Goal: Use online tool/utility: Utilize a website feature to perform a specific function

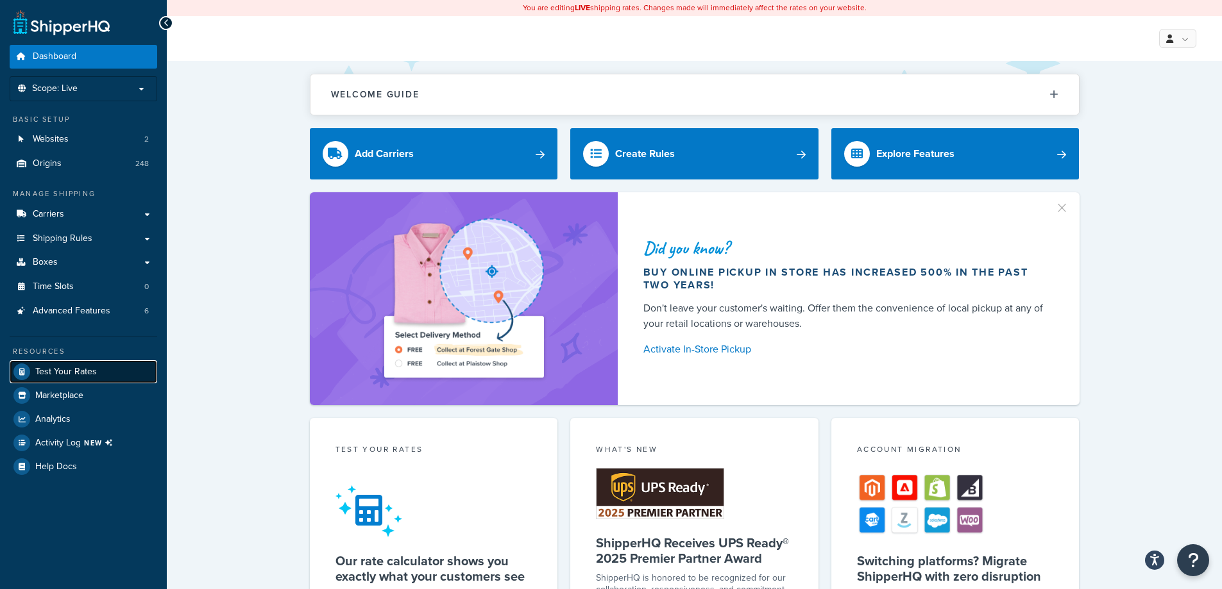
click at [73, 360] on link "Test Your Rates" at bounding box center [84, 371] width 148 height 23
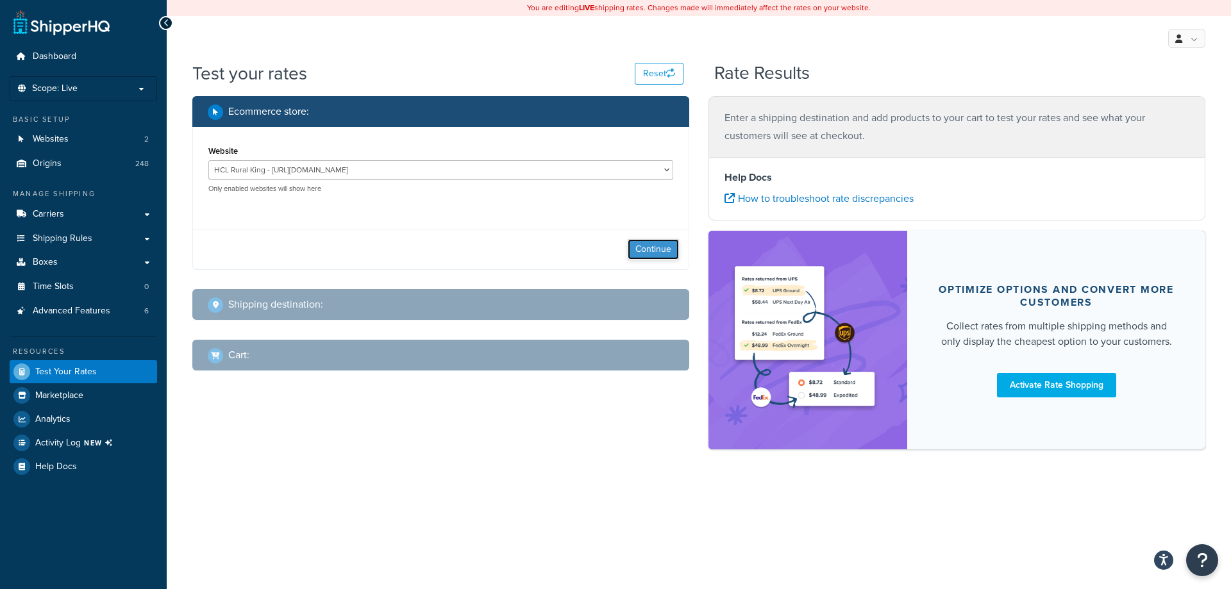
click at [653, 241] on button "Continue" at bounding box center [653, 249] width 51 height 21
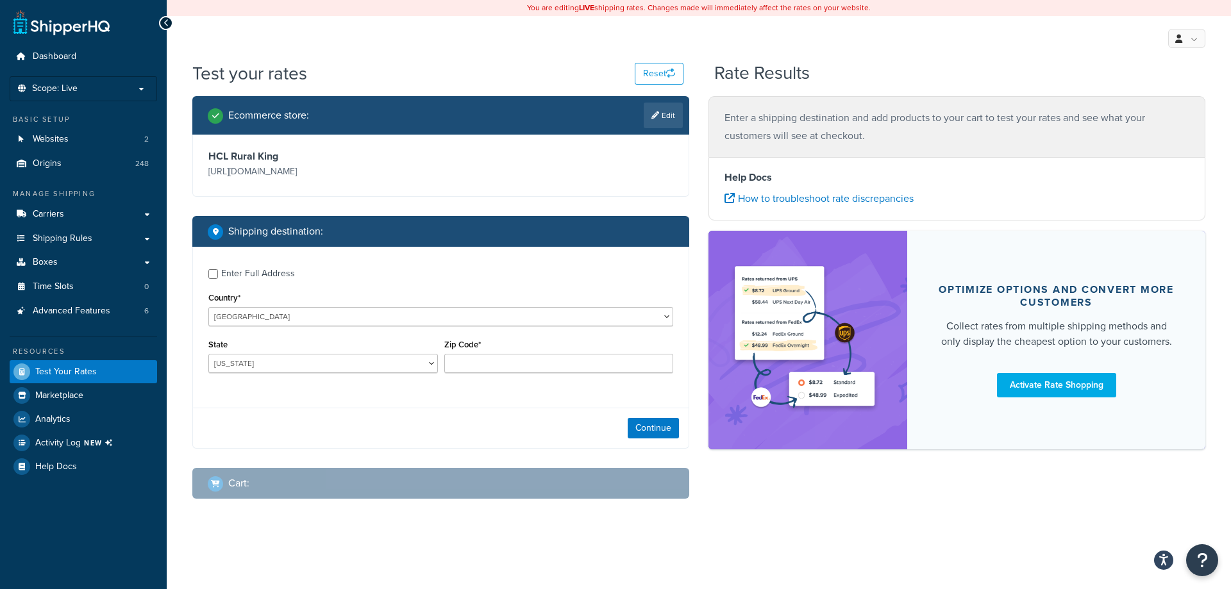
click at [266, 277] on div "Enter Full Address" at bounding box center [258, 274] width 74 height 18
click at [218, 277] on input "Enter Full Address" at bounding box center [213, 274] width 10 height 10
checkbox input "true"
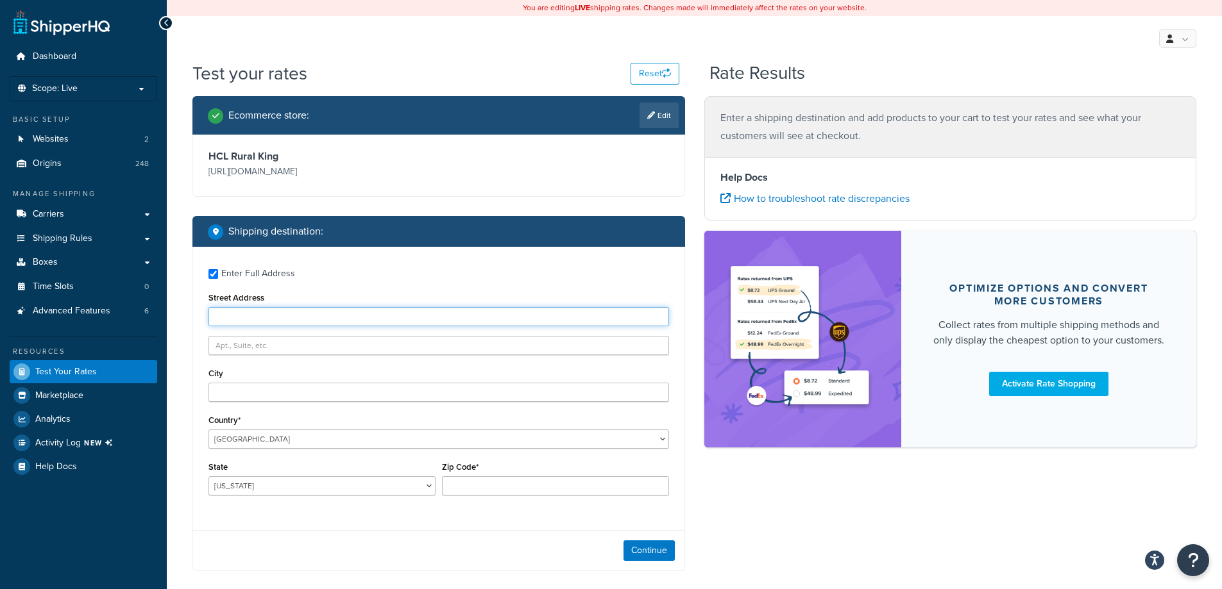
click at [288, 322] on input "Street Address" at bounding box center [438, 316] width 460 height 19
type input "[STREET_ADDRESS]"
type input "Mattoon"
select select "IL"
type input "61938"
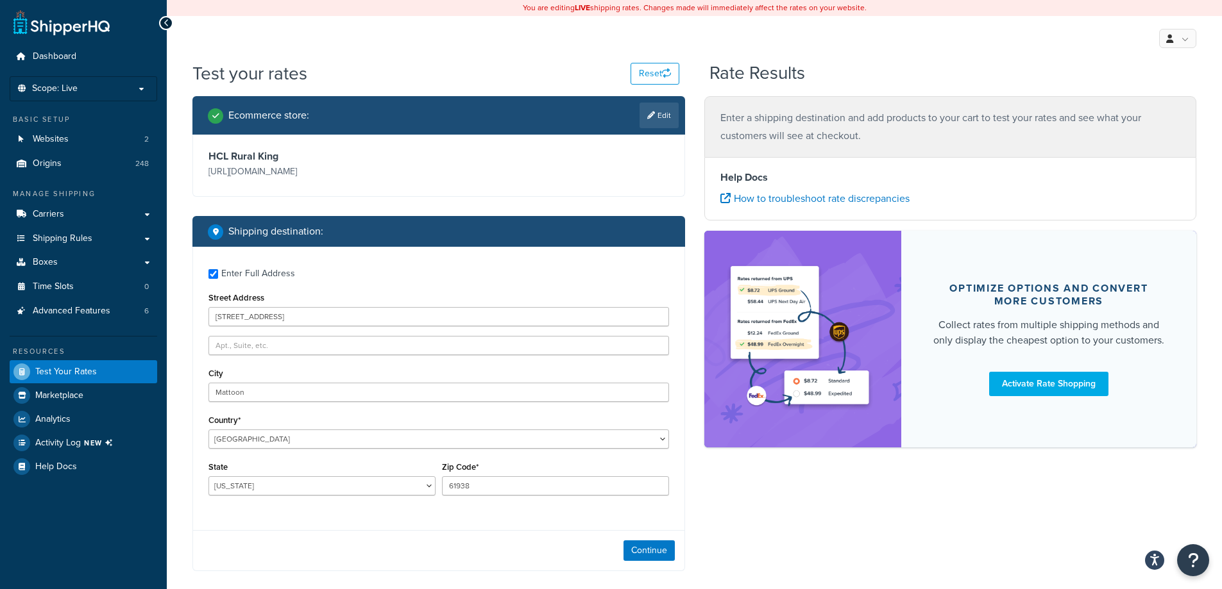
click at [647, 540] on div "Continue" at bounding box center [438, 550] width 491 height 40
click at [645, 545] on button "Continue" at bounding box center [648, 551] width 51 height 21
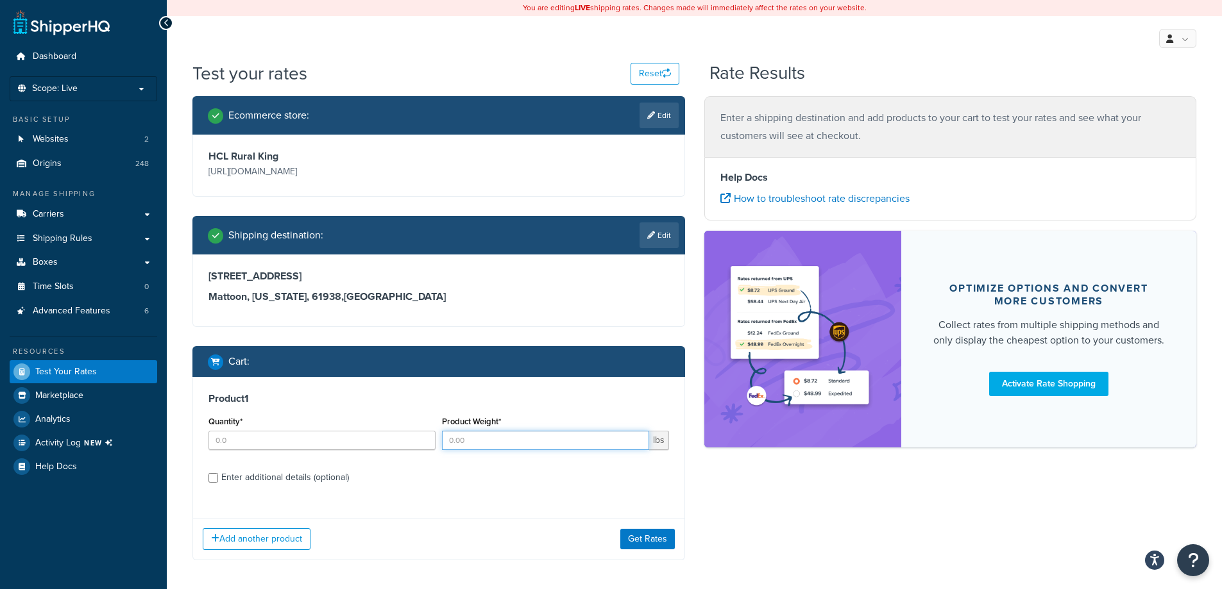
click at [545, 443] on input "Product Weight*" at bounding box center [545, 440] width 207 height 19
type input "20.5"
click at [235, 441] on input "Quantity*" at bounding box center [321, 440] width 227 height 19
type input "1"
click at [290, 472] on div "Enter additional details (optional)" at bounding box center [285, 478] width 128 height 18
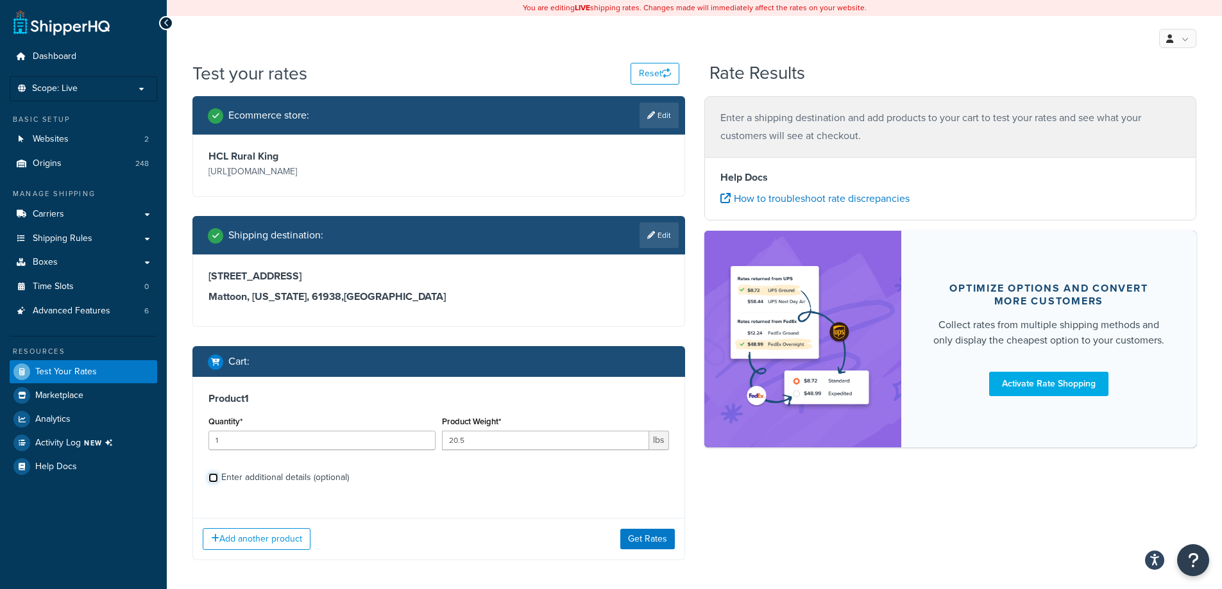
click at [218, 473] on input "Enter additional details (optional)" at bounding box center [213, 478] width 10 height 10
checkbox input "true"
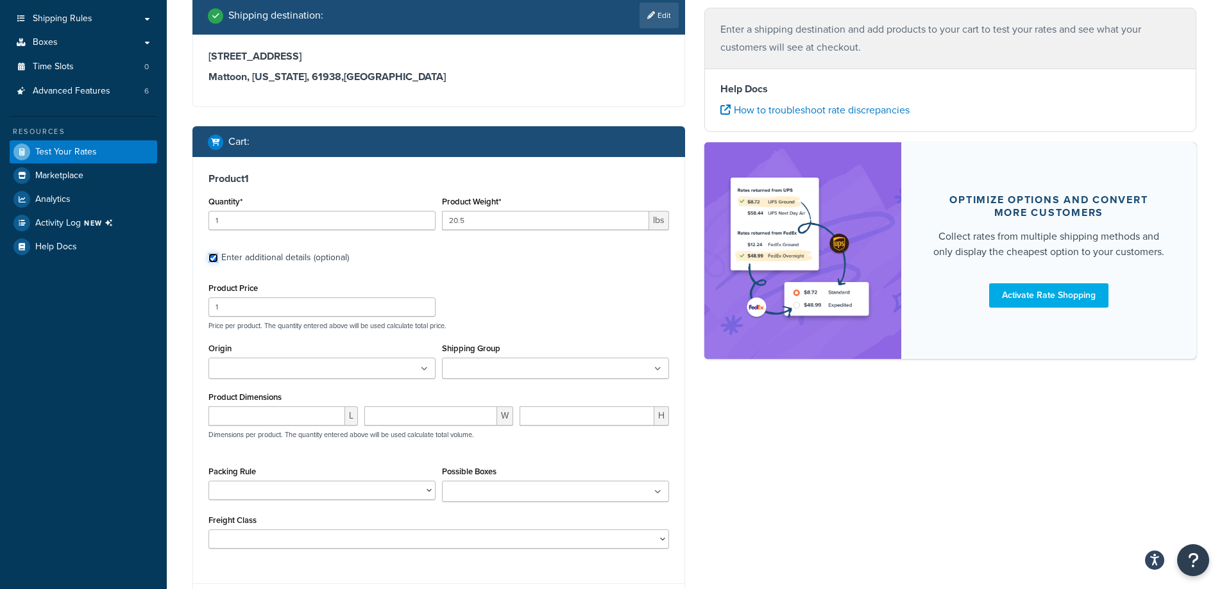
scroll to position [257, 0]
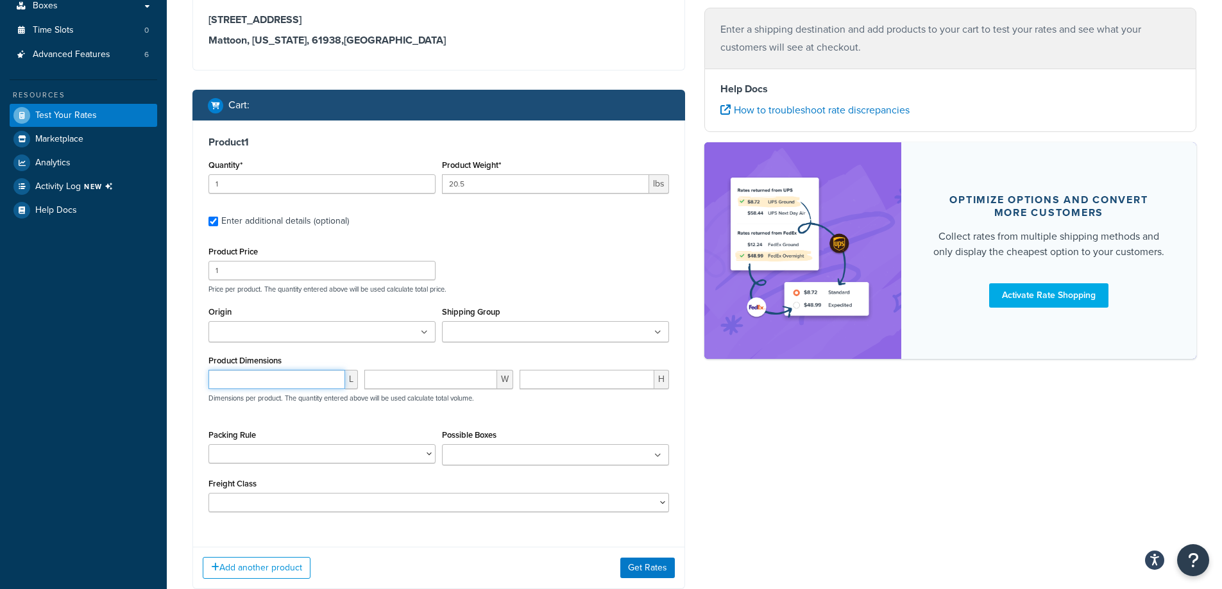
click at [248, 374] on input "number" at bounding box center [276, 379] width 137 height 19
type input "23.23"
type input "47.24"
type input "3.54"
click at [628, 562] on button "Get Rates" at bounding box center [647, 568] width 55 height 21
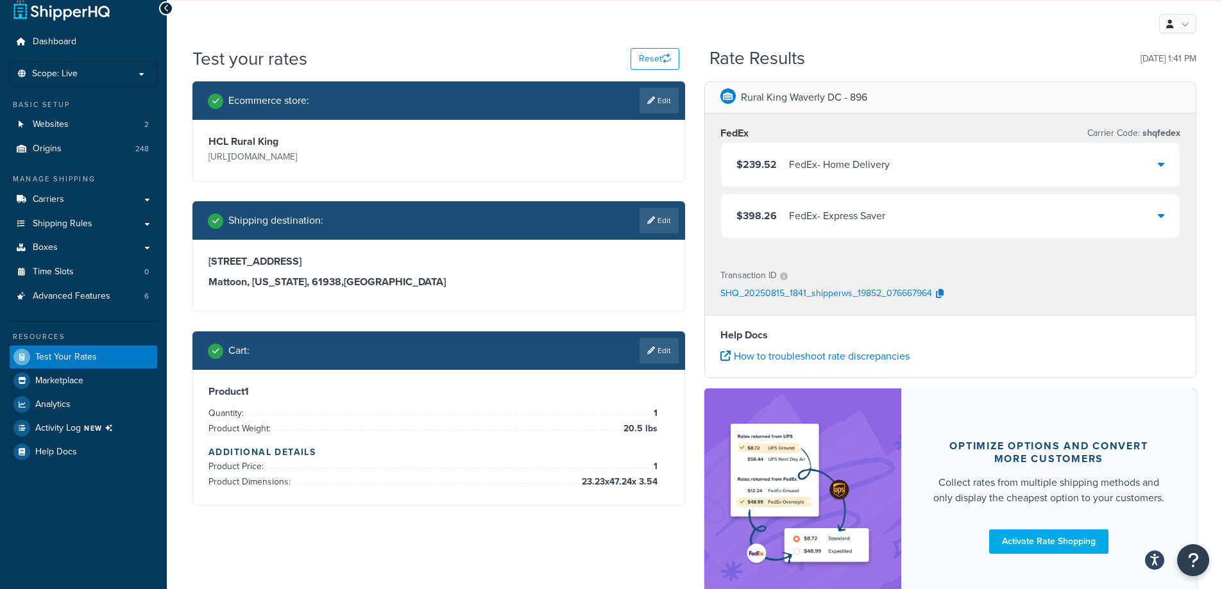
scroll to position [108, 0]
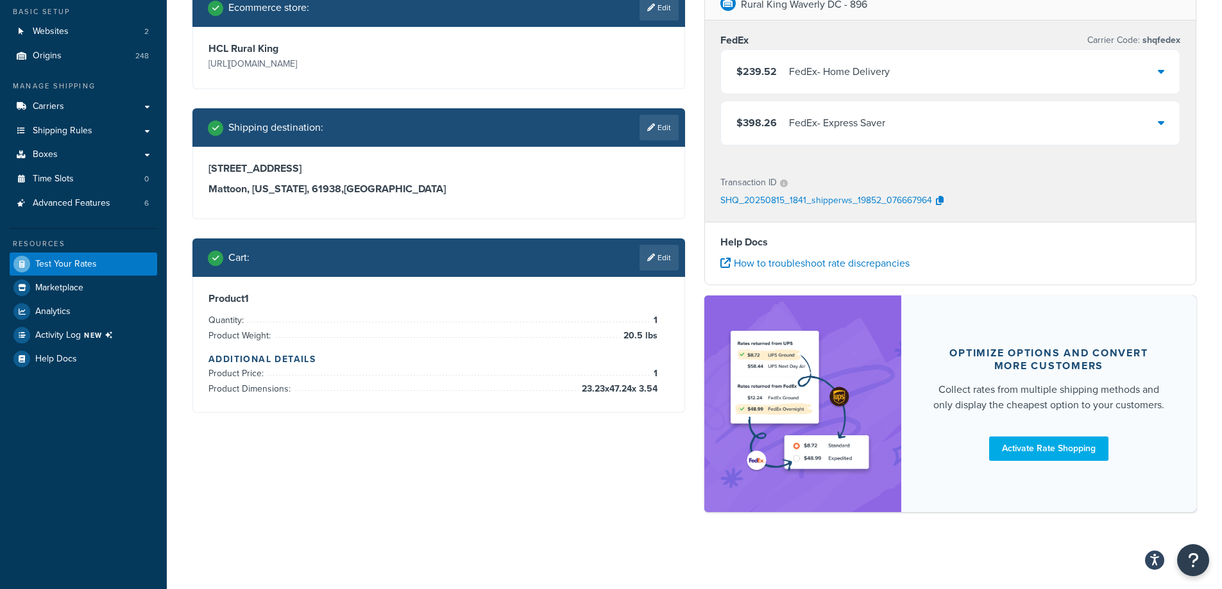
click at [942, 74] on div "$239.52 FedEx - Home Delivery" at bounding box center [950, 72] width 459 height 44
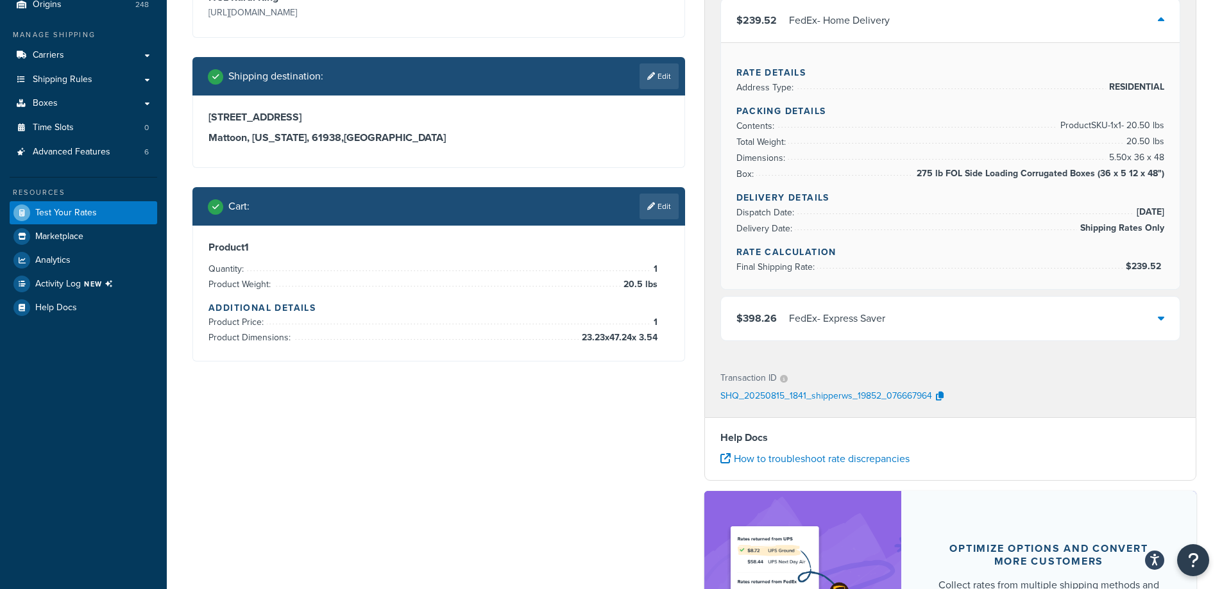
scroll to position [128, 0]
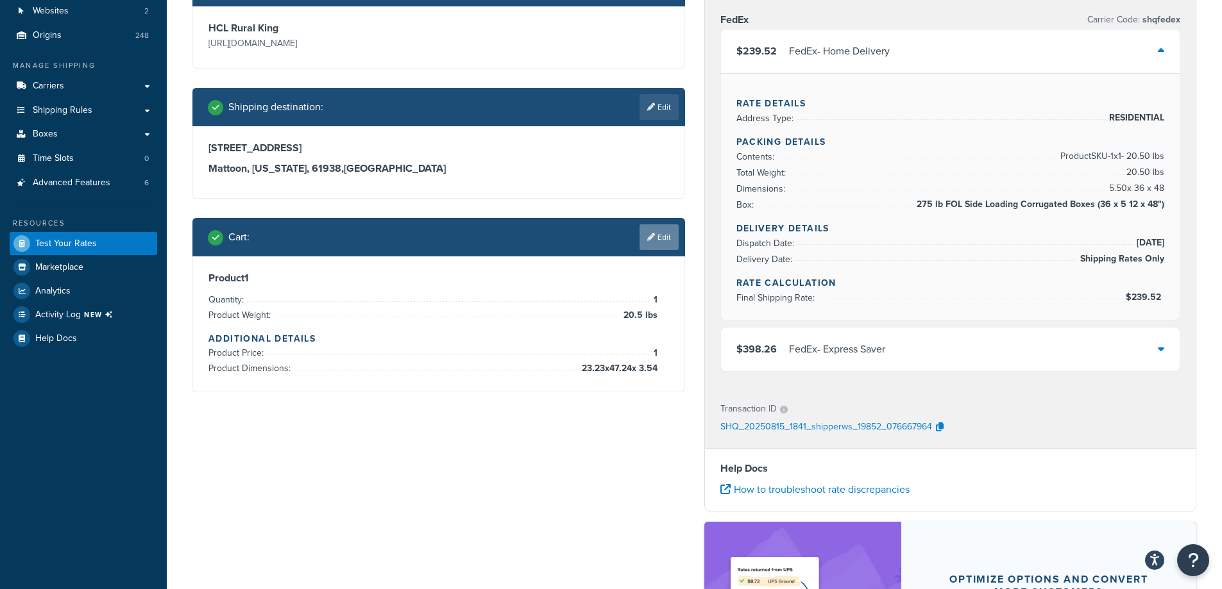
click at [668, 233] on link "Edit" at bounding box center [658, 237] width 39 height 26
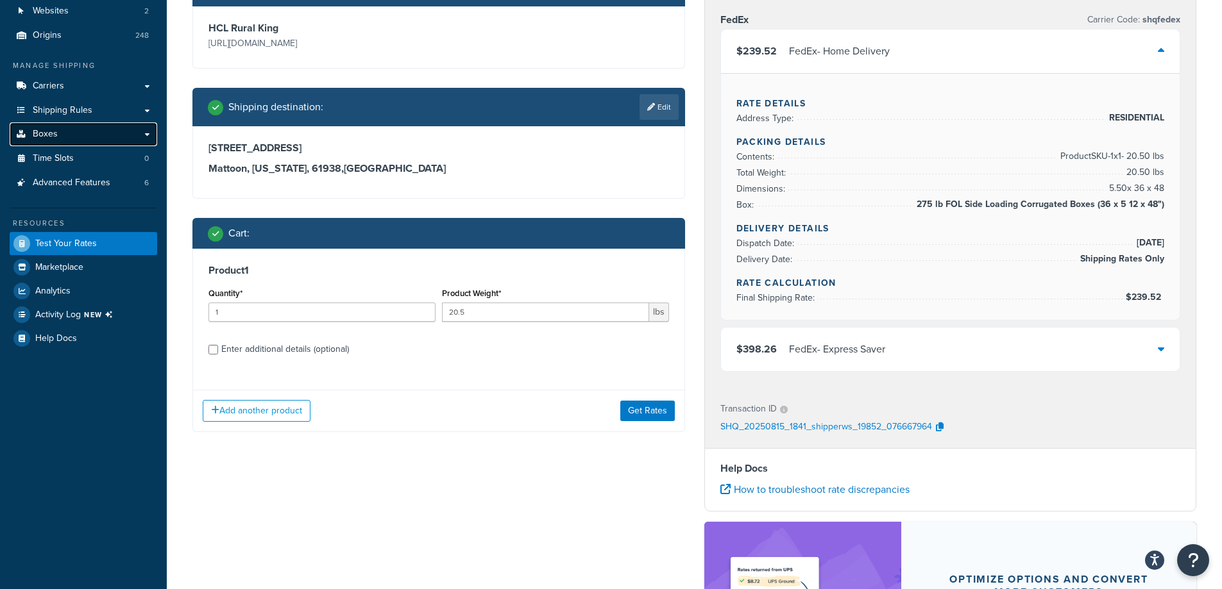
click at [69, 122] on link "Boxes" at bounding box center [84, 134] width 148 height 24
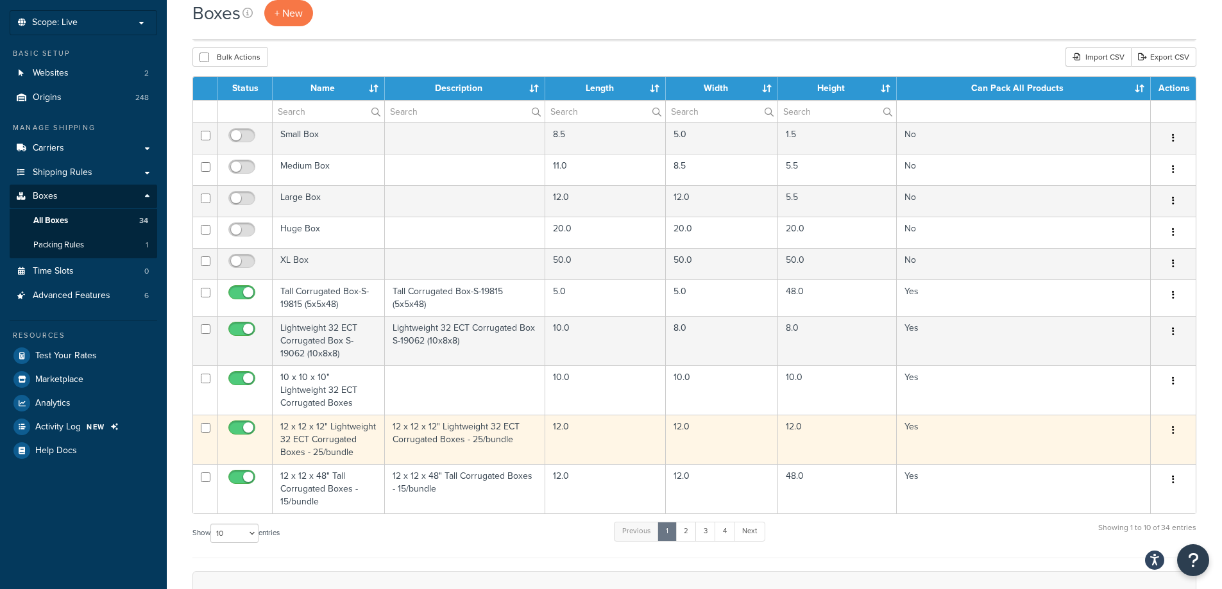
scroll to position [333, 0]
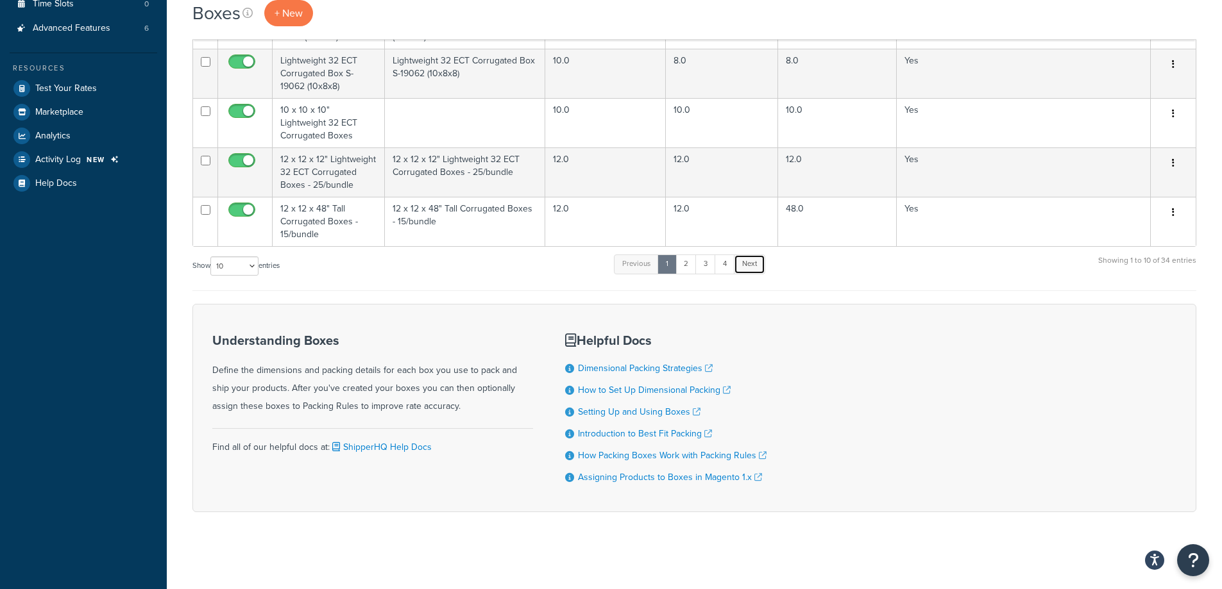
click at [738, 268] on link "Next" at bounding box center [749, 264] width 31 height 19
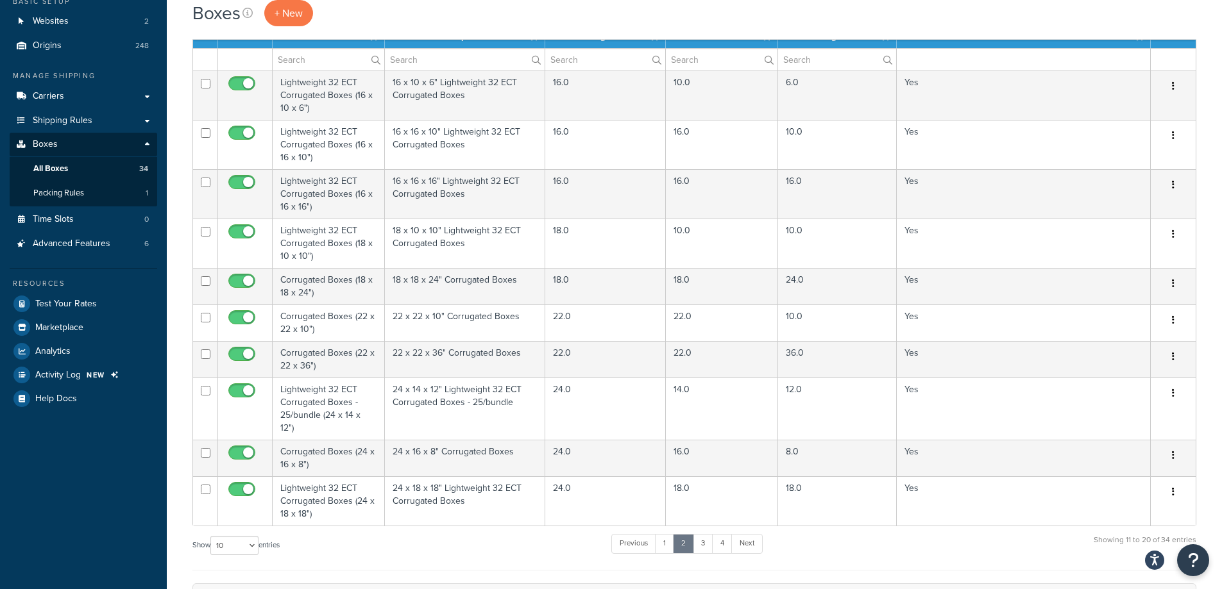
scroll to position [141, 0]
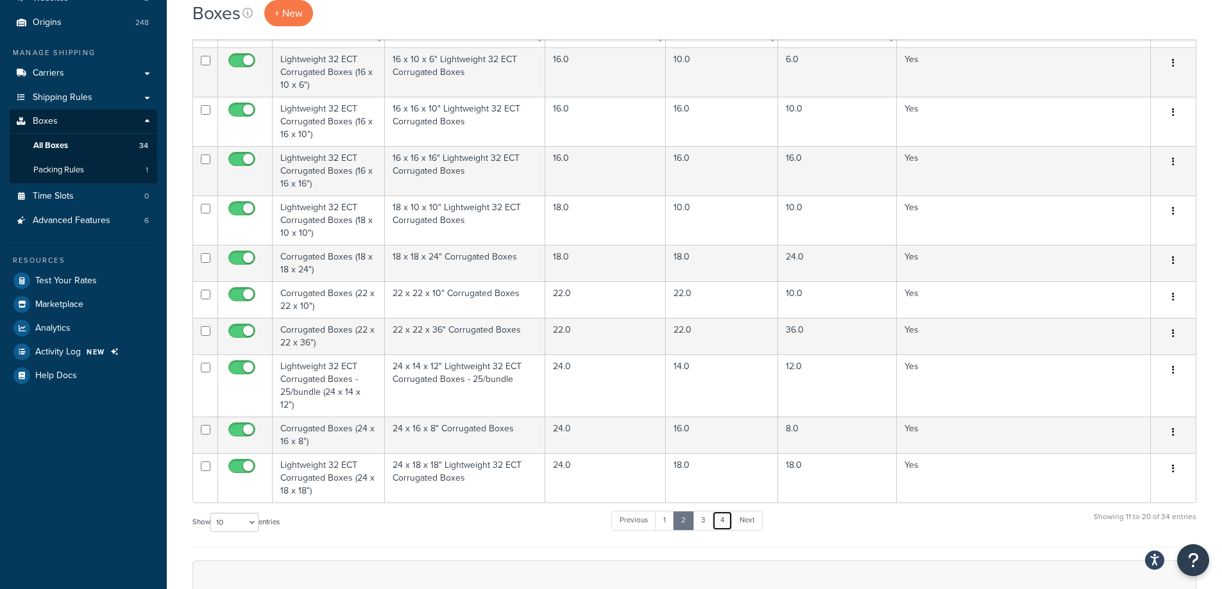
click at [726, 511] on link "4" at bounding box center [722, 520] width 21 height 19
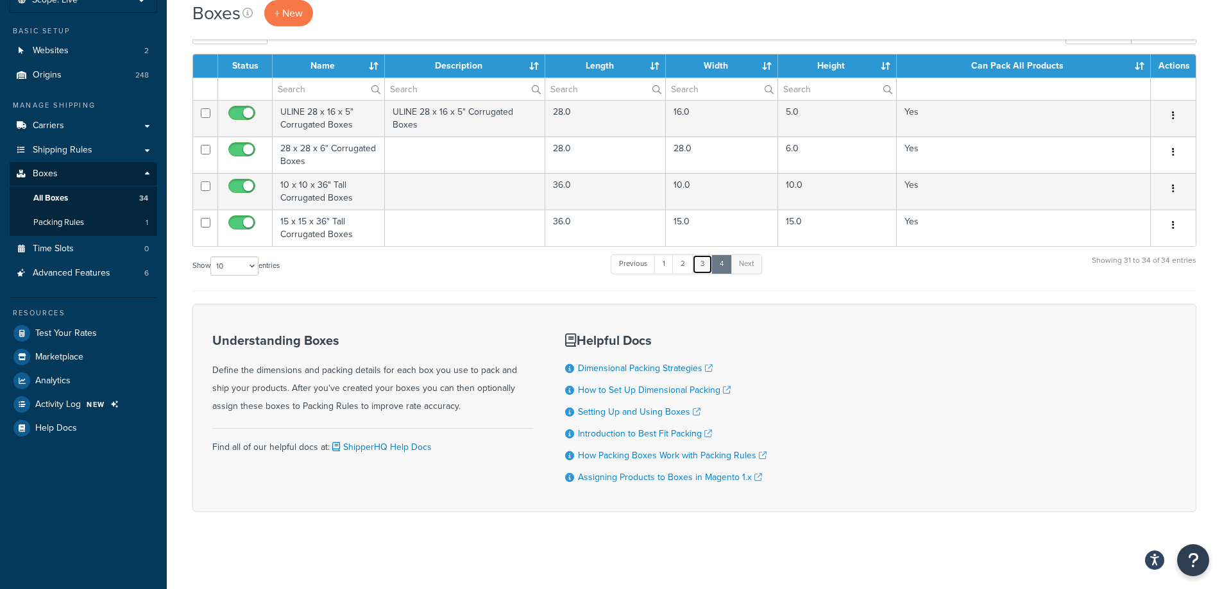
click at [707, 255] on link "3" at bounding box center [702, 264] width 21 height 19
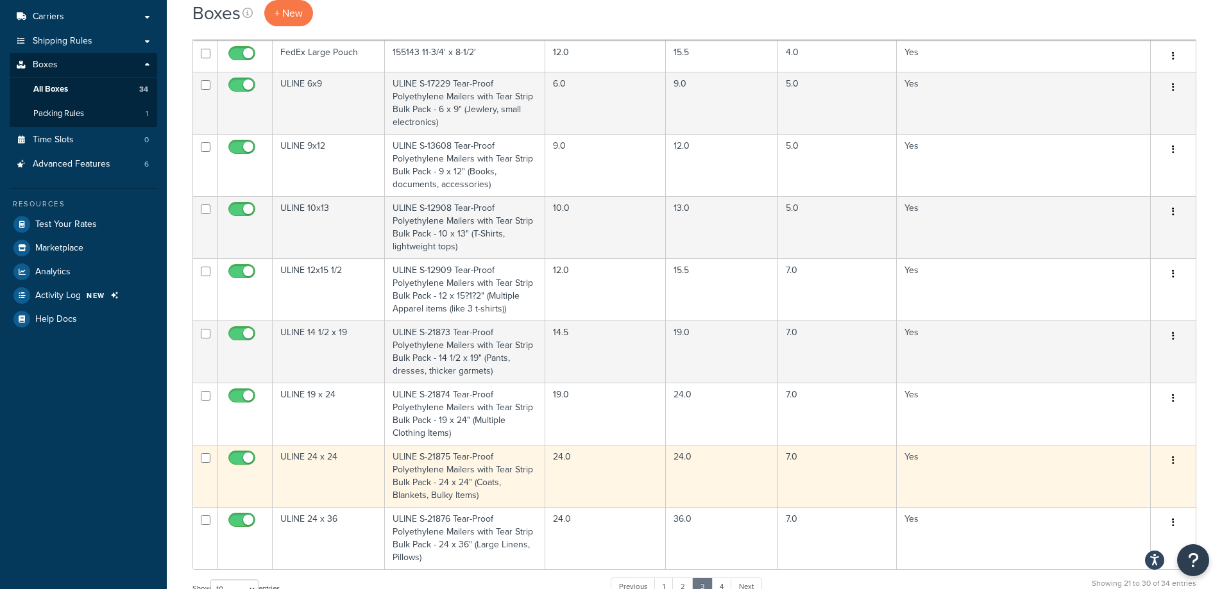
scroll to position [106, 0]
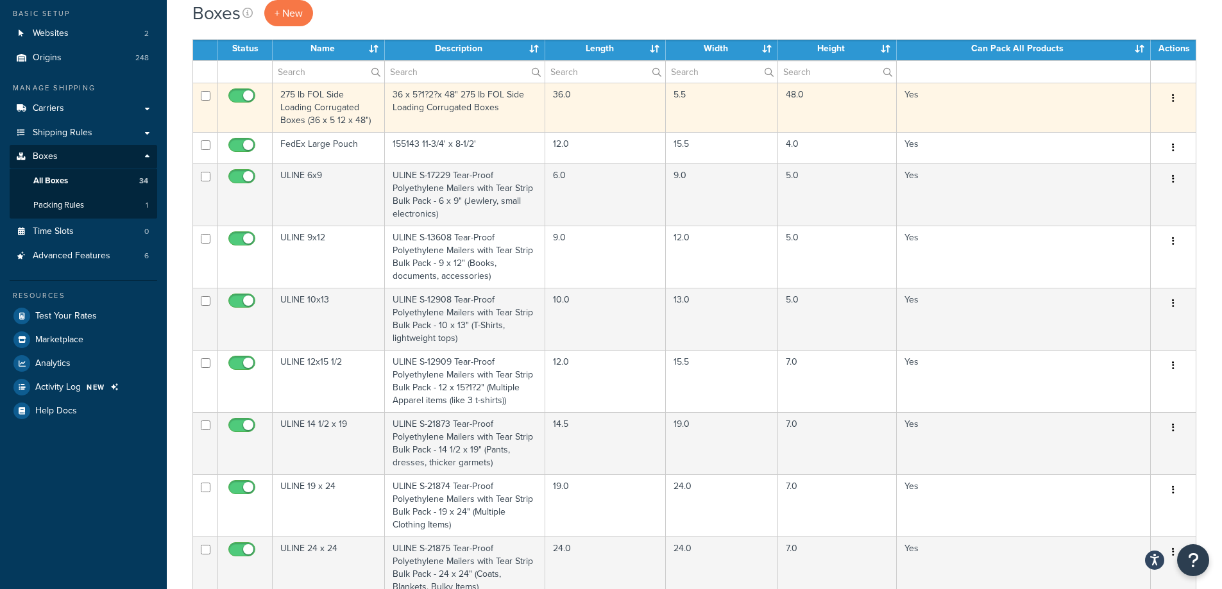
click at [232, 93] on input "checkbox" at bounding box center [243, 99] width 35 height 16
checkbox input "false"
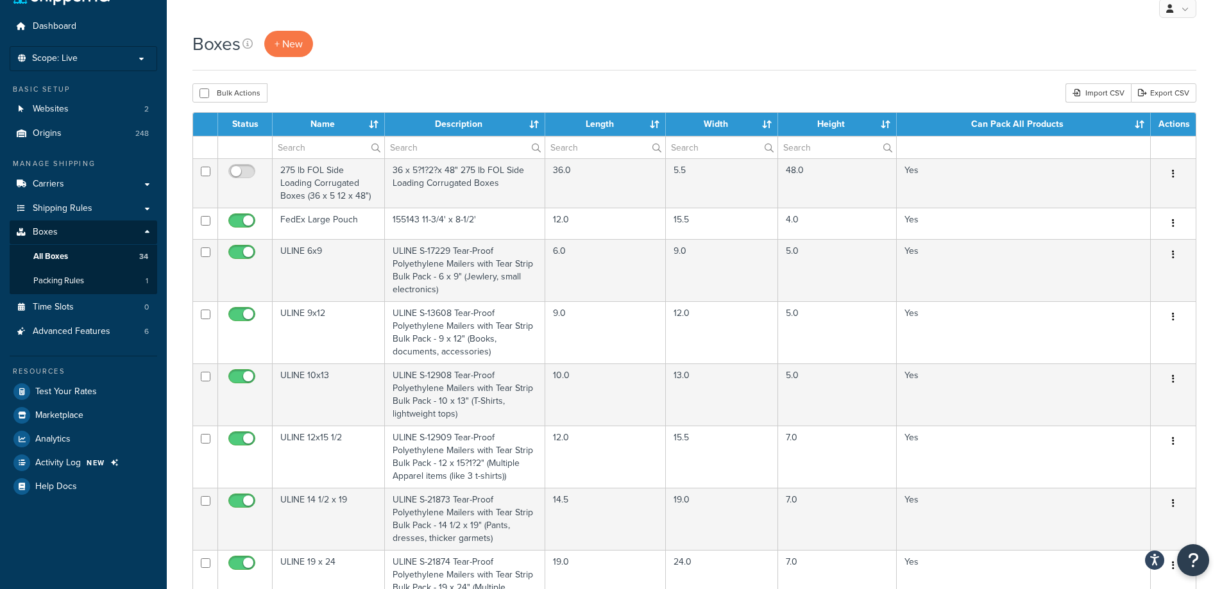
scroll to position [0, 0]
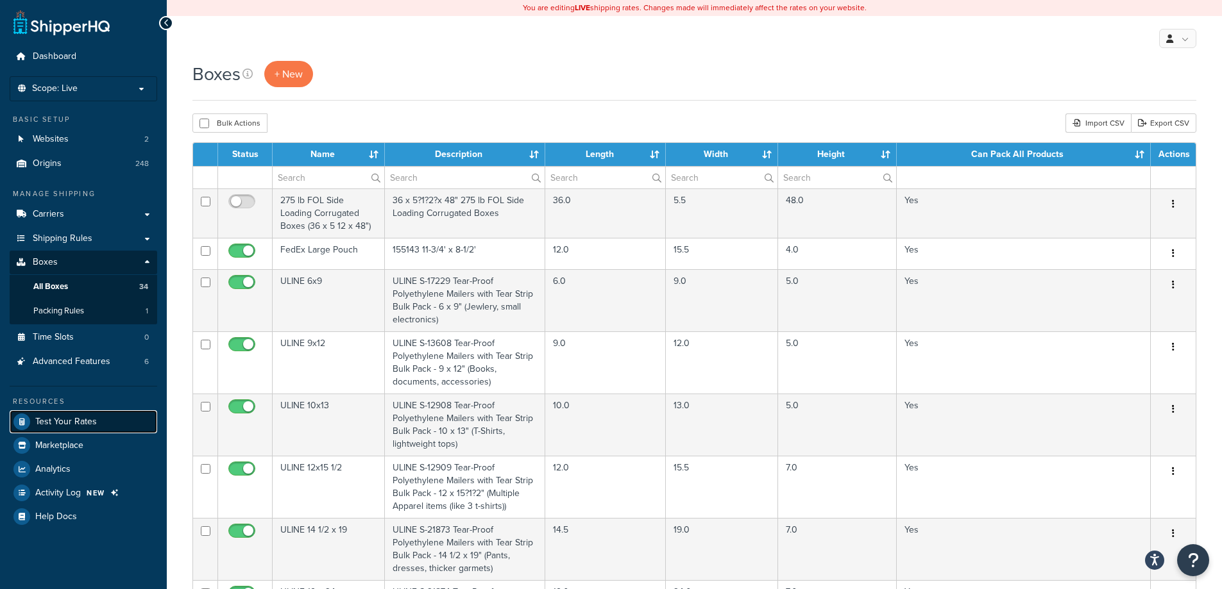
click at [129, 419] on link "Test Your Rates" at bounding box center [84, 421] width 148 height 23
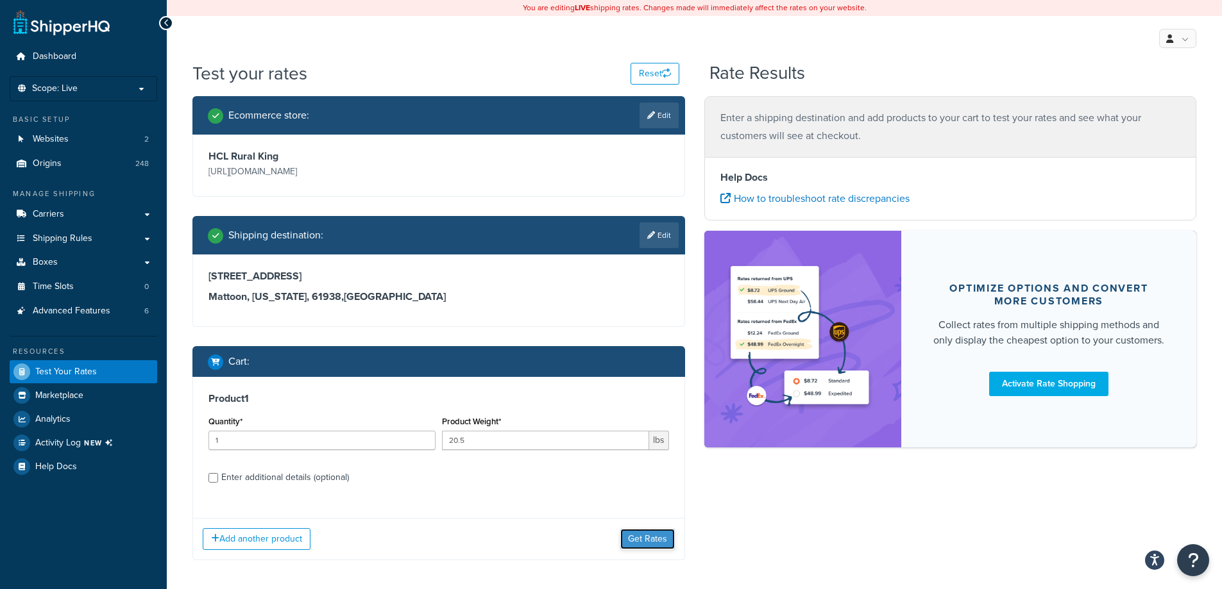
click at [659, 541] on button "Get Rates" at bounding box center [647, 539] width 55 height 21
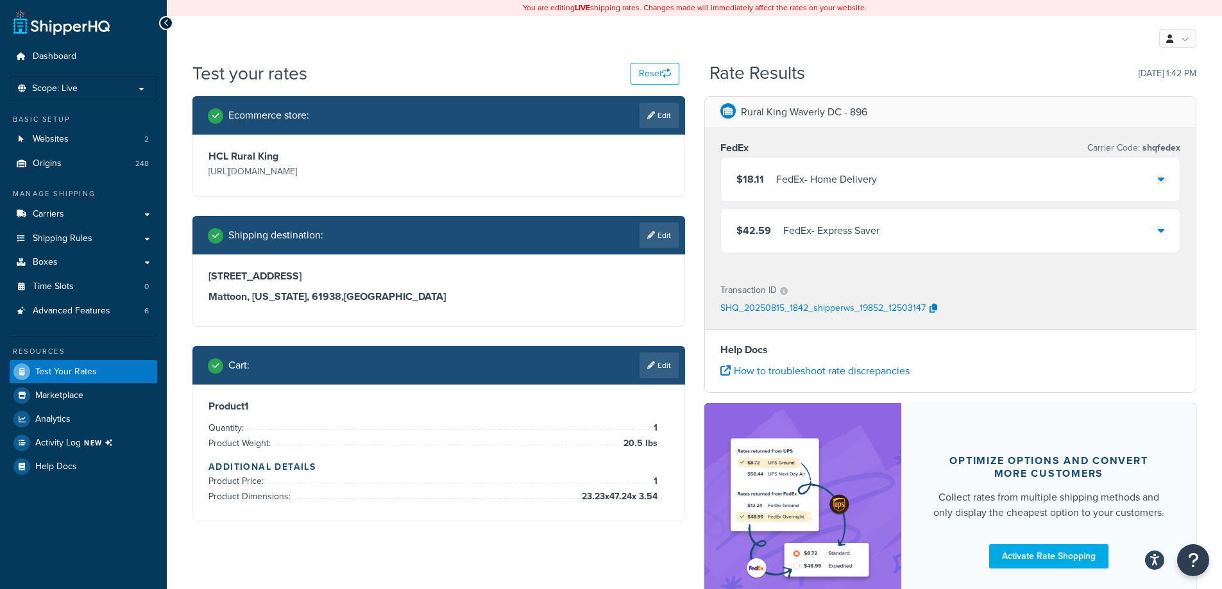
click at [817, 176] on div "FedEx - Home Delivery" at bounding box center [826, 180] width 101 height 18
